Goal: Transaction & Acquisition: Purchase product/service

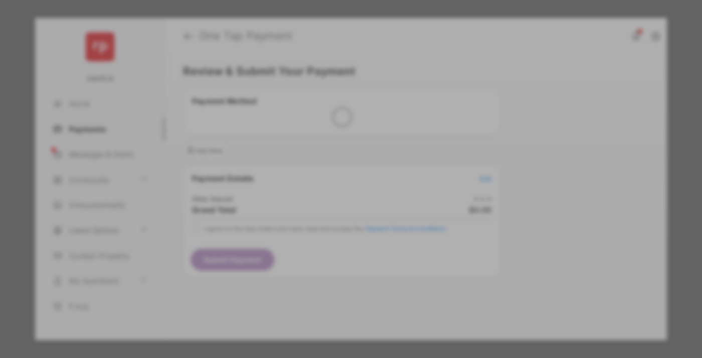
click at [332, 162] on div "Other Amount" at bounding box center [332, 169] width 162 height 17
type input "****"
click at [317, 253] on button "Save" at bounding box center [317, 265] width 50 height 24
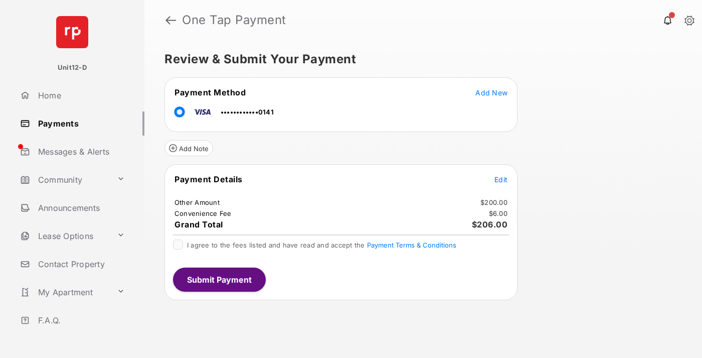
click at [501, 179] on span "Edit" at bounding box center [500, 179] width 13 height 9
click at [219, 279] on button "Submit Payment" at bounding box center [219, 279] width 93 height 24
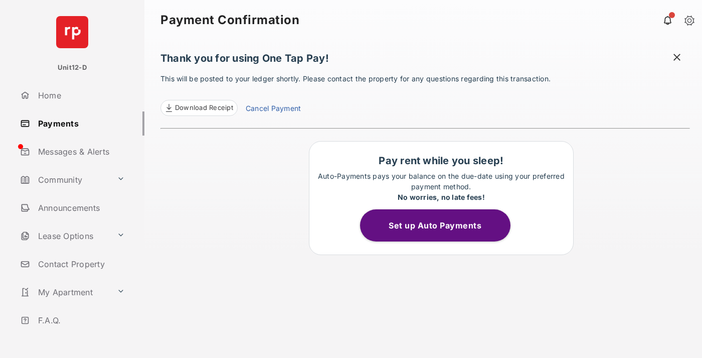
click at [441, 225] on button "Set up Auto Payments" at bounding box center [435, 225] width 150 height 32
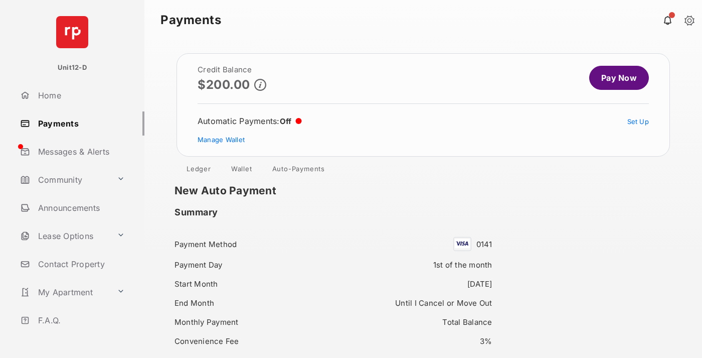
scroll to position [86, 0]
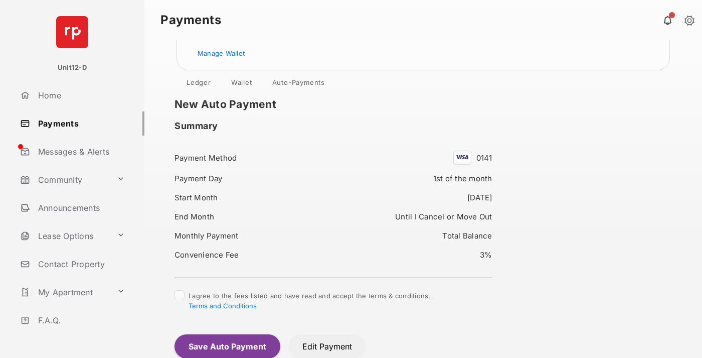
click at [227, 346] on button "Save Auto Payment" at bounding box center [228, 346] width 106 height 24
